Goal: Task Accomplishment & Management: Use online tool/utility

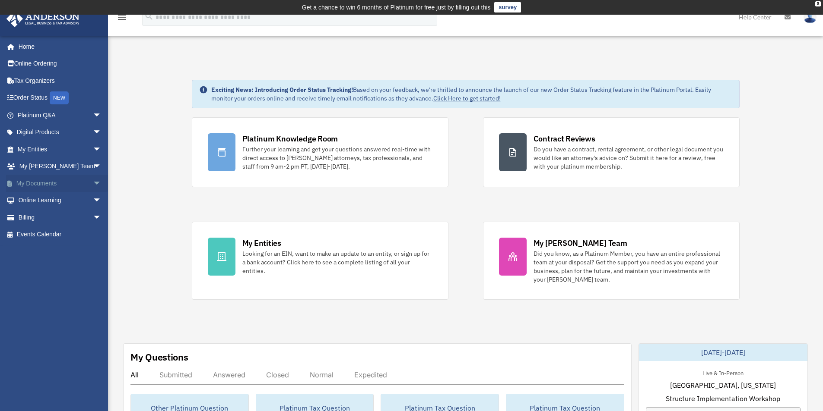
click at [75, 183] on link "My Documents arrow_drop_down" at bounding box center [60, 183] width 108 height 17
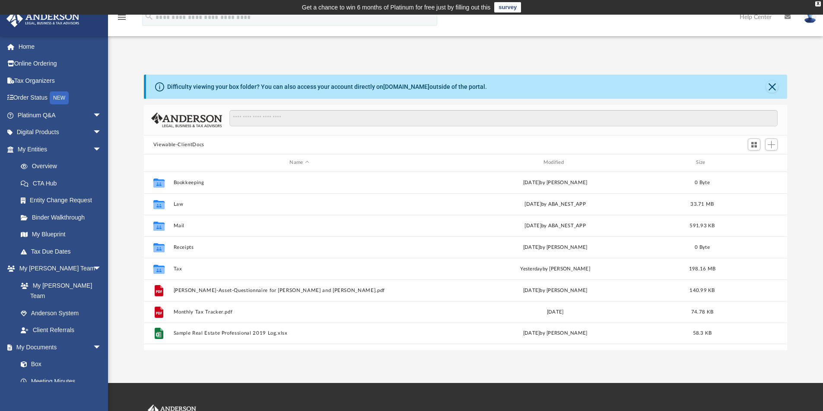
scroll to position [190, 636]
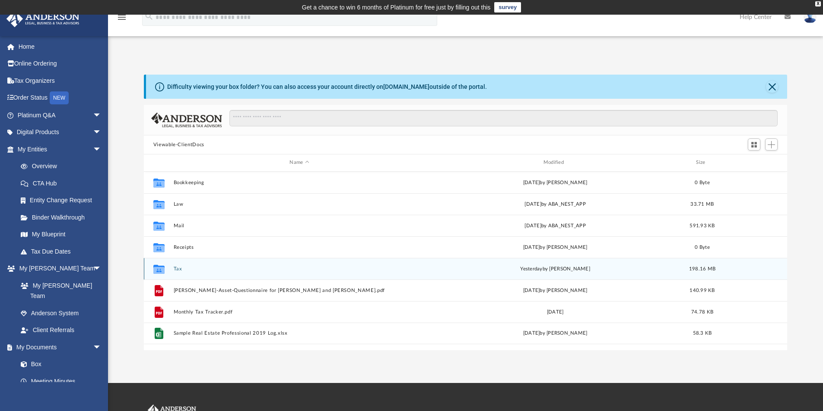
click at [179, 266] on button "Tax" at bounding box center [299, 269] width 252 height 6
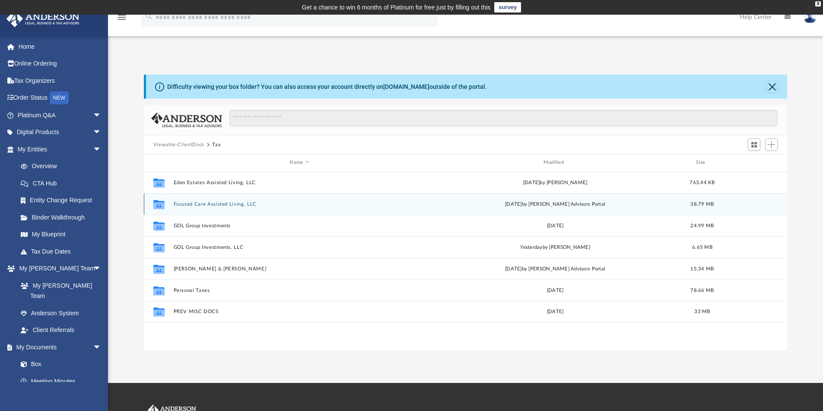
click at [229, 202] on button "Focused Care Assisted Living, LLC" at bounding box center [299, 205] width 252 height 6
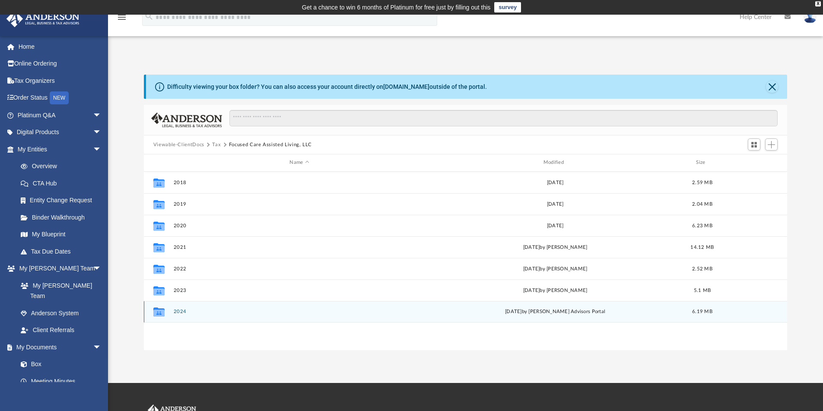
click at [181, 313] on button "2024" at bounding box center [299, 312] width 252 height 6
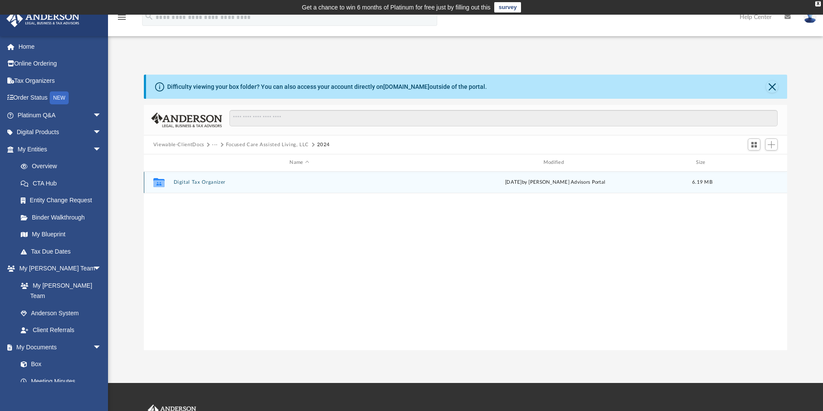
click at [219, 182] on button "Digital Tax Organizer" at bounding box center [299, 183] width 252 height 6
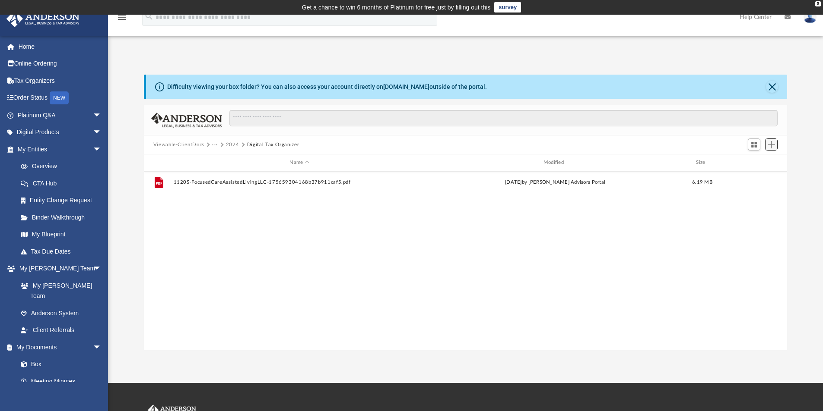
click at [771, 146] on span "Add" at bounding box center [770, 144] width 7 height 7
click at [753, 161] on li "Upload" at bounding box center [759, 162] width 28 height 9
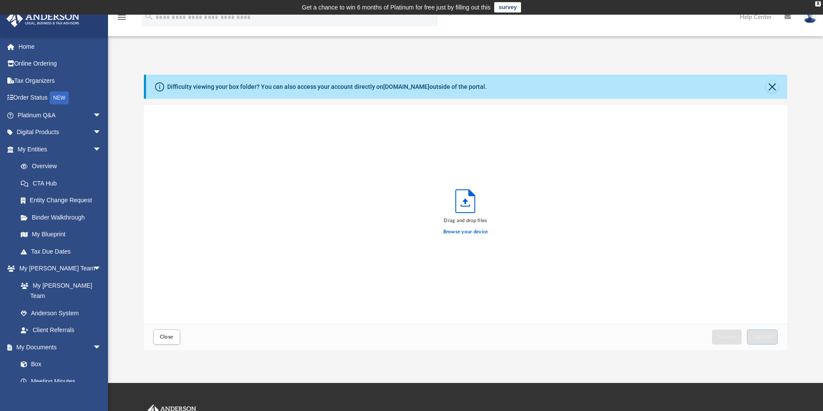
scroll to position [212, 636]
click at [449, 231] on label "Browse your device" at bounding box center [465, 232] width 45 height 8
click at [0, 0] on input "Browse your device" at bounding box center [0, 0] width 0 height 0
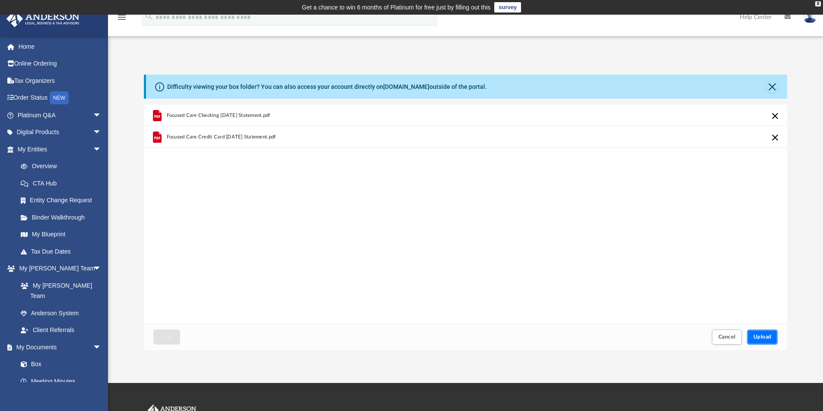
click at [757, 338] on span "Upload" at bounding box center [762, 337] width 18 height 5
